Goal: Find specific page/section: Find specific page/section

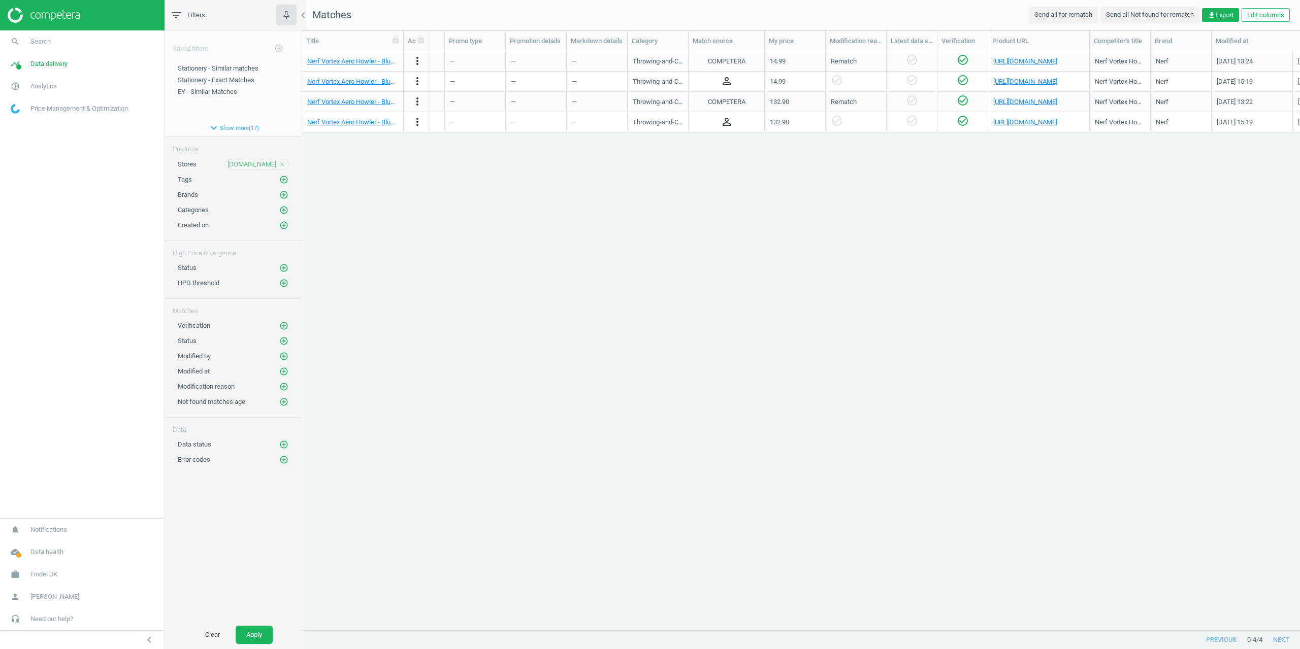
scroll to position [0, 304]
click at [43, 61] on span "Data delivery" at bounding box center [48, 63] width 37 height 9
click at [24, 148] on span "Stores" at bounding box center [19, 147] width 17 height 8
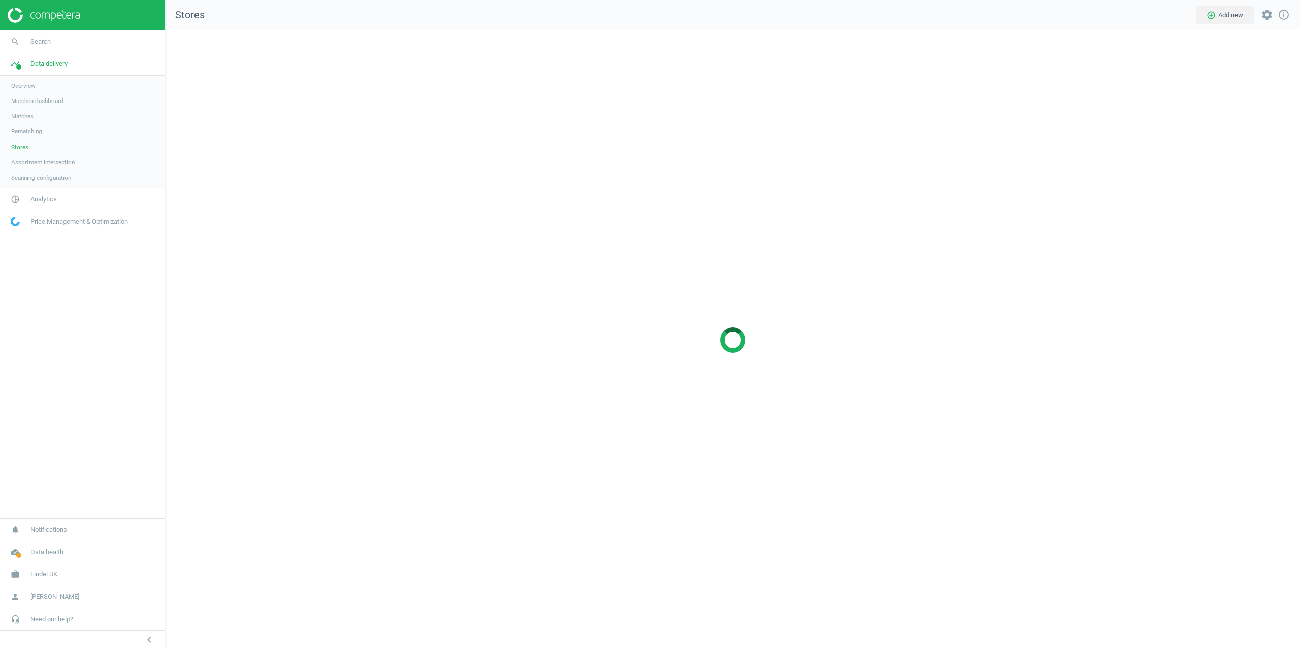
scroll to position [635, 1150]
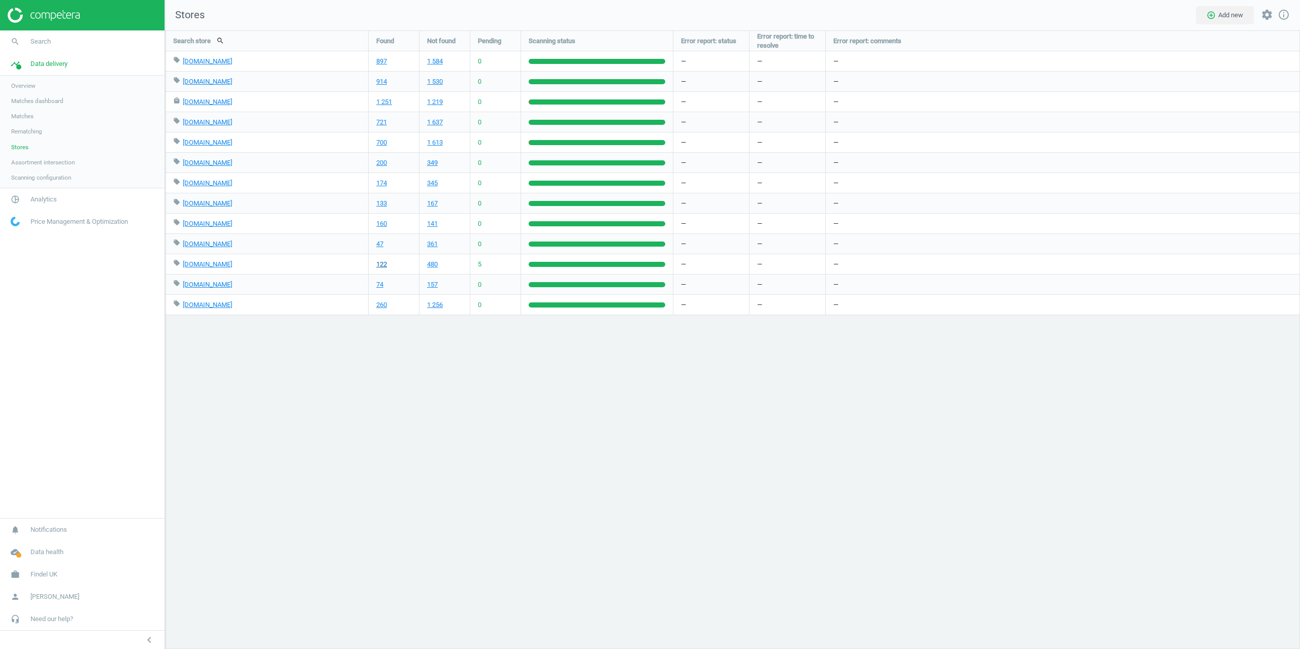
click at [380, 267] on link "122" at bounding box center [381, 264] width 11 height 9
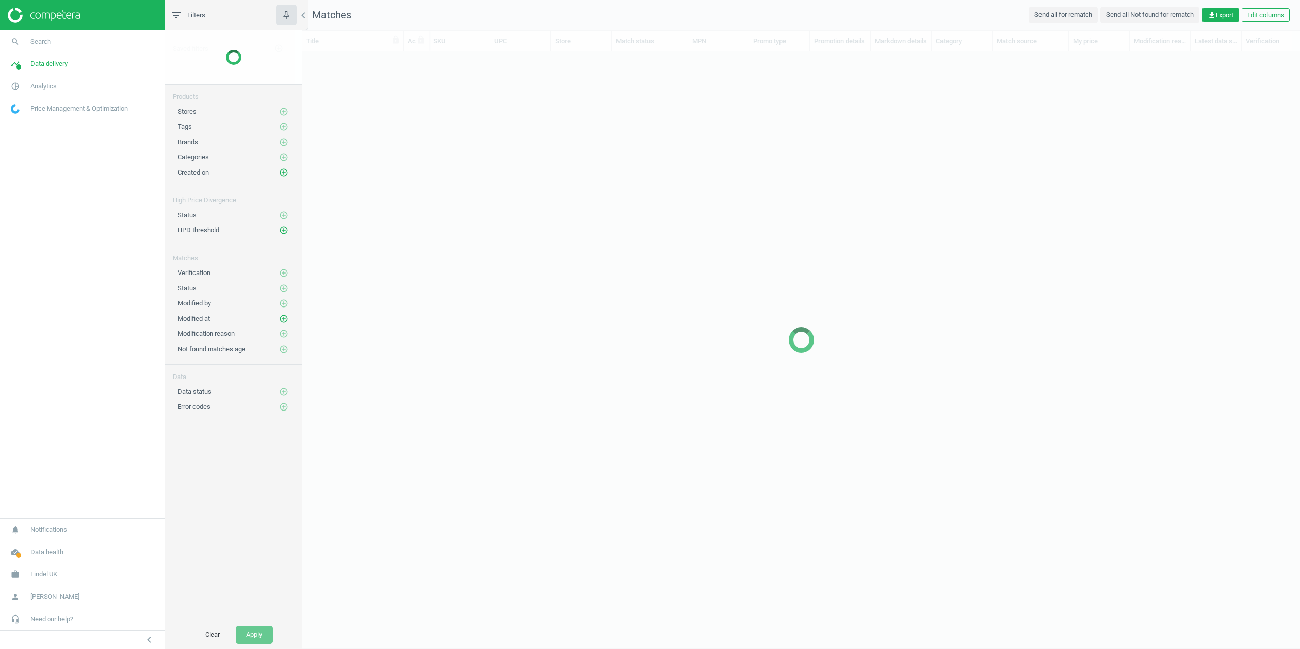
scroll to position [564, 990]
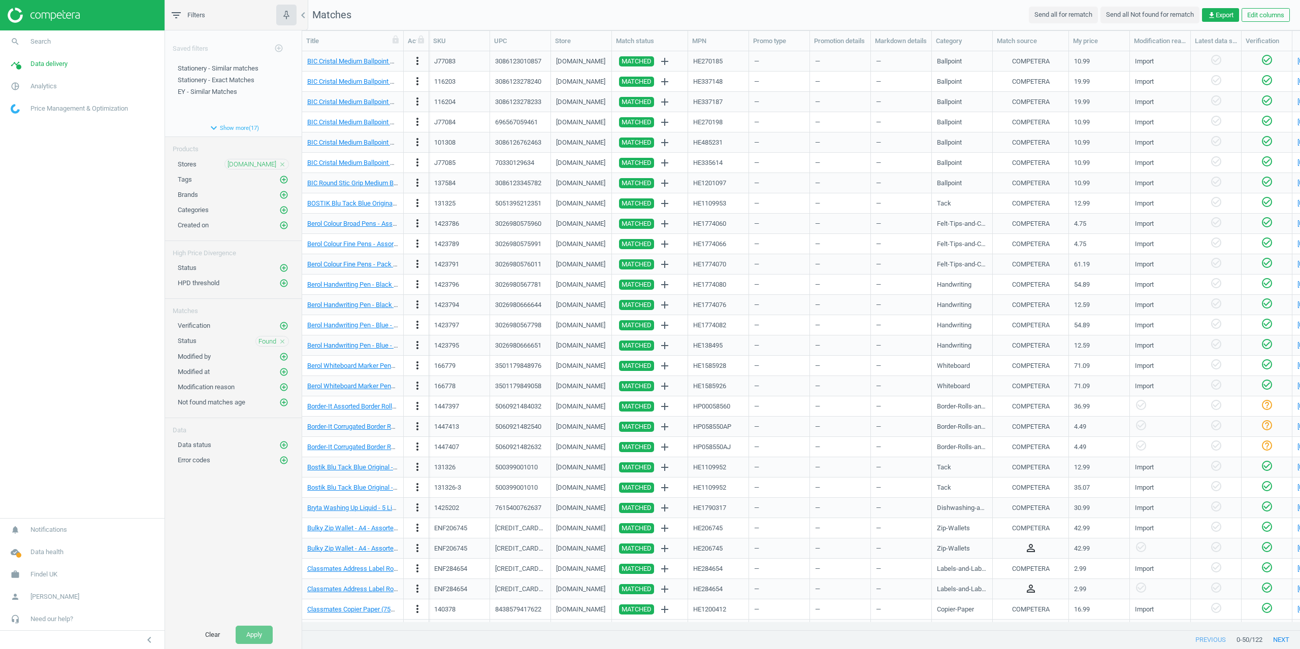
drag, startPoint x: 672, startPoint y: 629, endPoint x: 830, endPoint y: 634, distance: 158.0
click at [834, 634] on div "Title Actions SKU UPC Store Match status MPN Promo type Promotion details Markd…" at bounding box center [801, 339] width 998 height 619
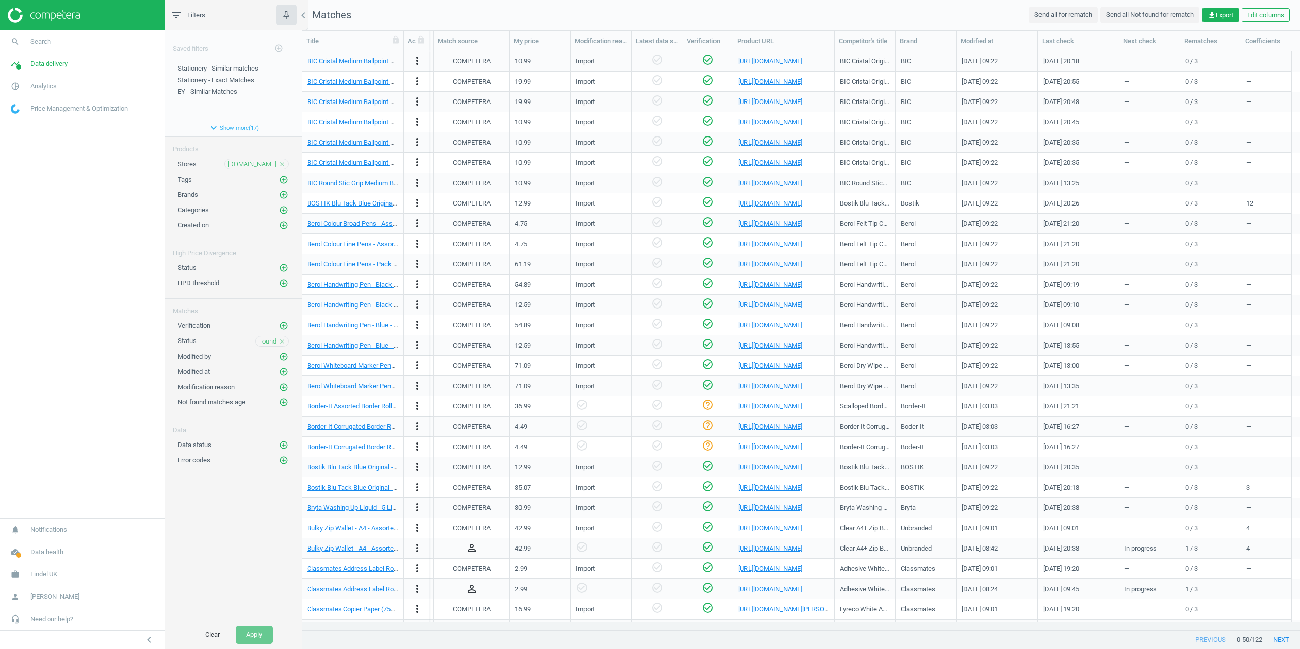
scroll to position [0, 0]
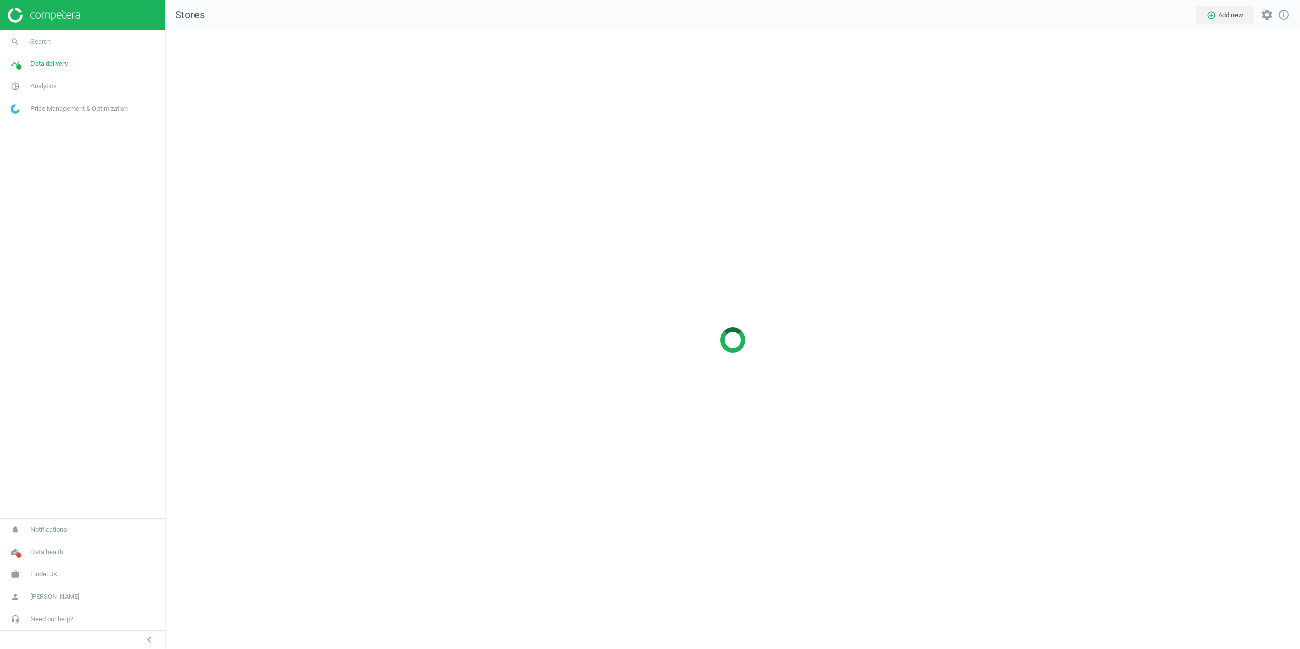
scroll to position [635, 1150]
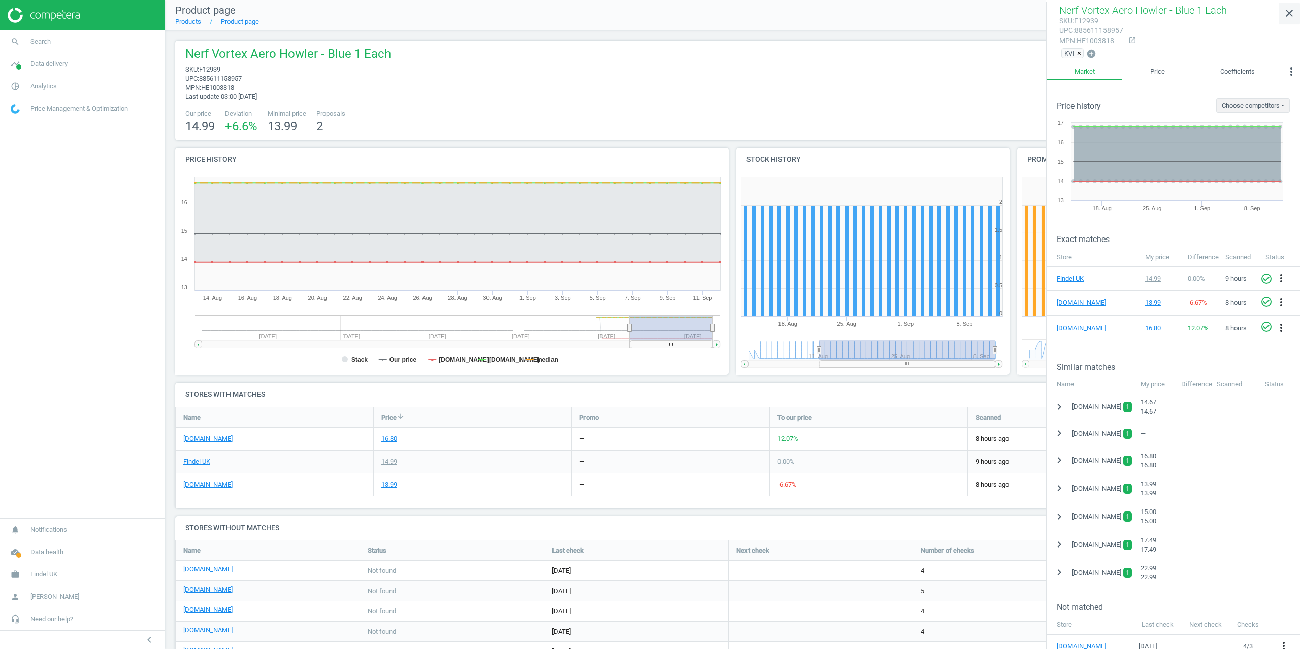
click at [1285, 7] on link "close" at bounding box center [1288, 14] width 21 height 22
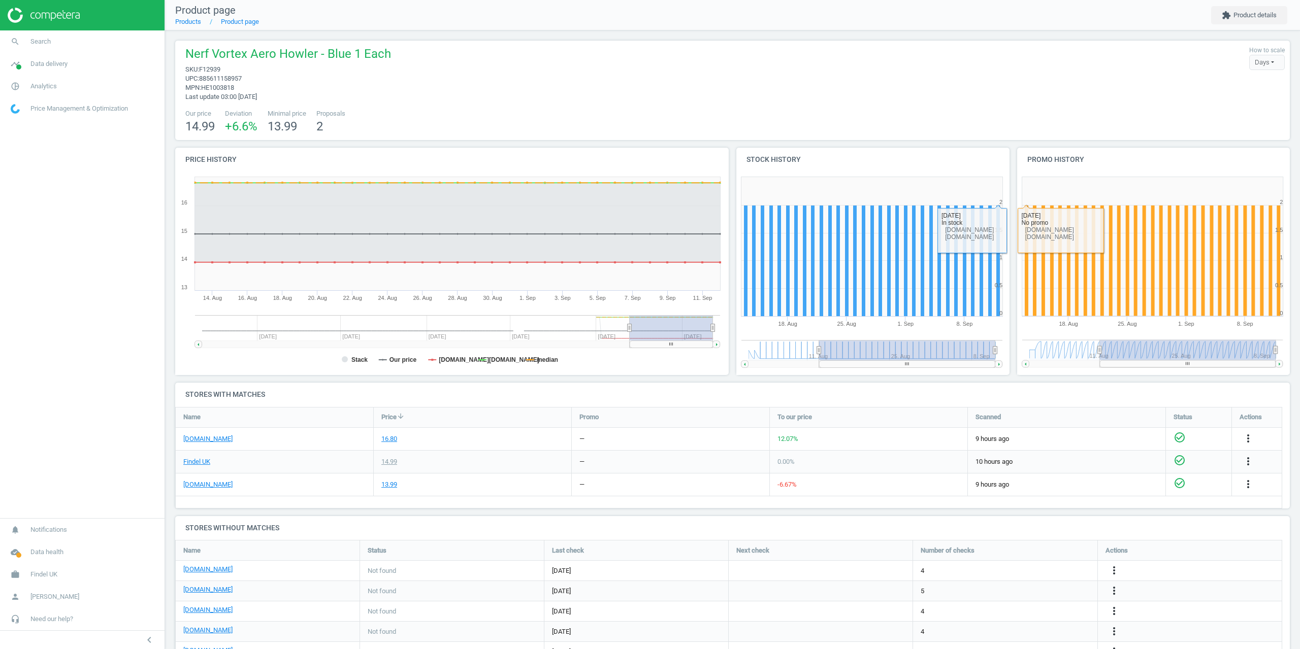
click at [893, 85] on div "Nerf Vortex Aero Howler - Blue 1 Each sku : F12939 upc : 885611158957 mpn : HE1…" at bounding box center [732, 74] width 1104 height 56
